Goal: Information Seeking & Learning: Check status

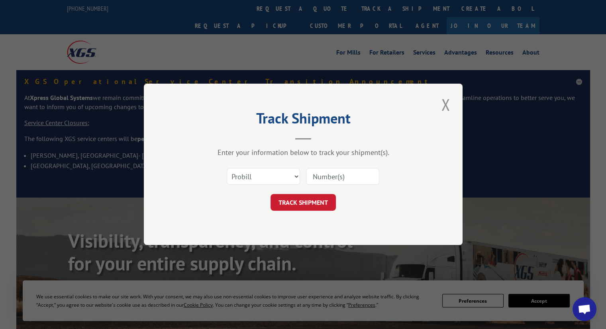
click at [277, 180] on select "Select category... Probill BOL PO" at bounding box center [263, 177] width 73 height 17
select select "po"
click at [227, 169] on select "Select category... Probill BOL PO" at bounding box center [263, 177] width 73 height 17
click at [322, 177] on input at bounding box center [342, 177] width 73 height 17
paste input "295425210"
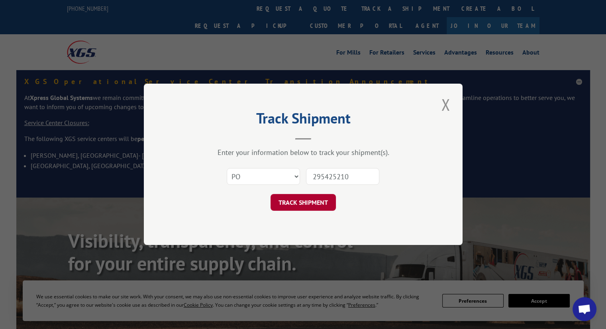
type input "295425210"
click at [313, 200] on button "TRACK SHIPMENT" at bounding box center [303, 203] width 65 height 17
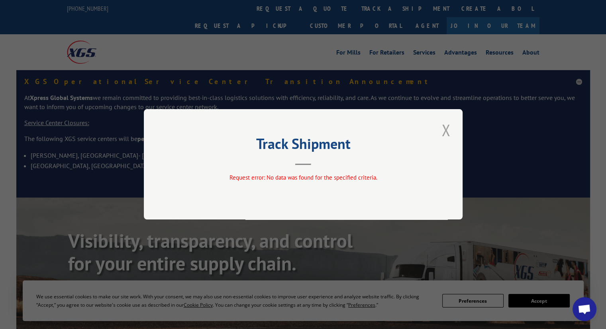
click at [449, 134] on button "Close modal" at bounding box center [446, 130] width 14 height 22
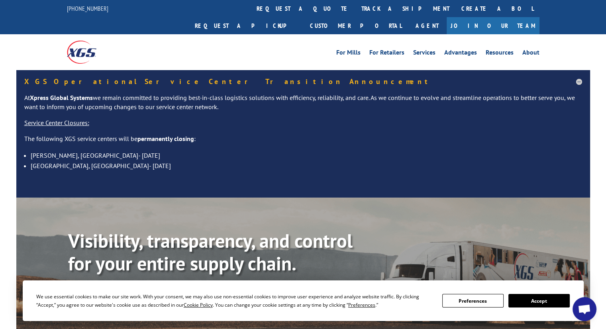
click at [356, 9] on link "track a shipment" at bounding box center [406, 8] width 100 height 17
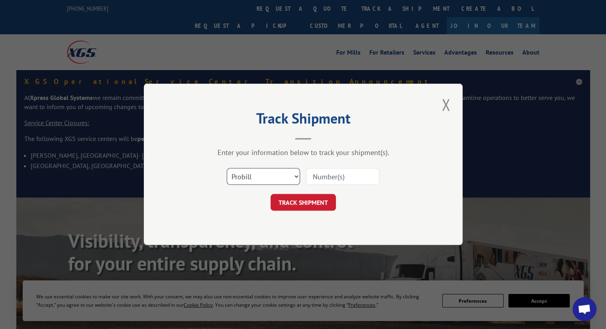
drag, startPoint x: 276, startPoint y: 169, endPoint x: 276, endPoint y: 176, distance: 6.4
click at [276, 169] on select "Select category... Probill BOL PO" at bounding box center [263, 177] width 73 height 17
click at [227, 169] on select "Select category... Probill BOL PO" at bounding box center [263, 177] width 73 height 17
click at [269, 184] on select "Select category... Probill BOL PO" at bounding box center [263, 177] width 73 height 17
select select "po"
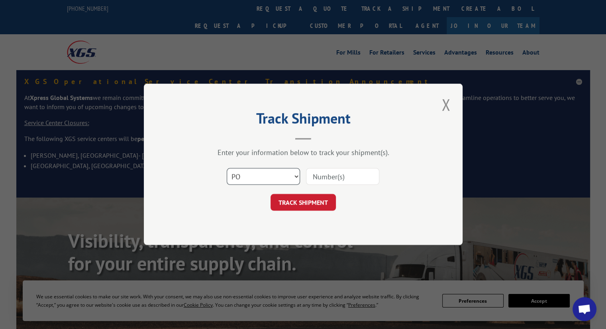
click at [227, 169] on select "Select category... Probill BOL PO" at bounding box center [263, 177] width 73 height 17
click at [364, 171] on input at bounding box center [342, 177] width 73 height 17
paste input "295443532"
type input "295443532"
click at [320, 199] on button "TRACK SHIPMENT" at bounding box center [303, 203] width 65 height 17
